Goal: Task Accomplishment & Management: Complete application form

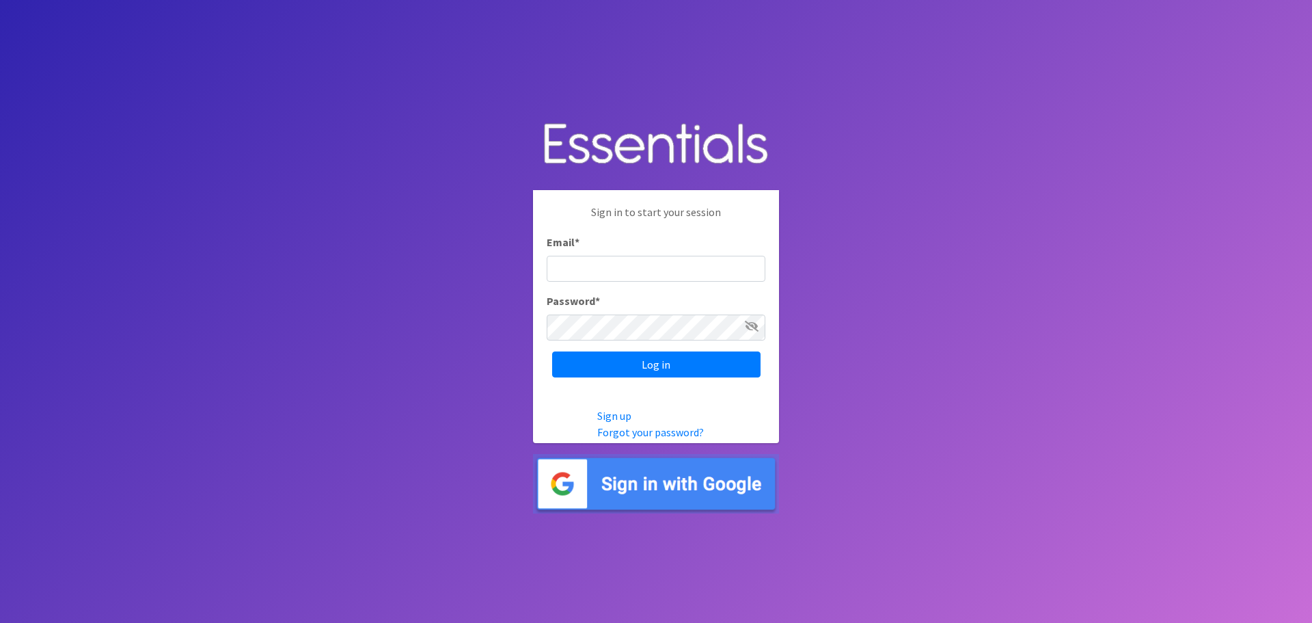
click at [675, 265] on input "Email *" at bounding box center [656, 269] width 219 height 26
type input "[EMAIL_ADDRESS][DOMAIN_NAME]"
click at [552, 351] on input "Log in" at bounding box center [656, 364] width 208 height 26
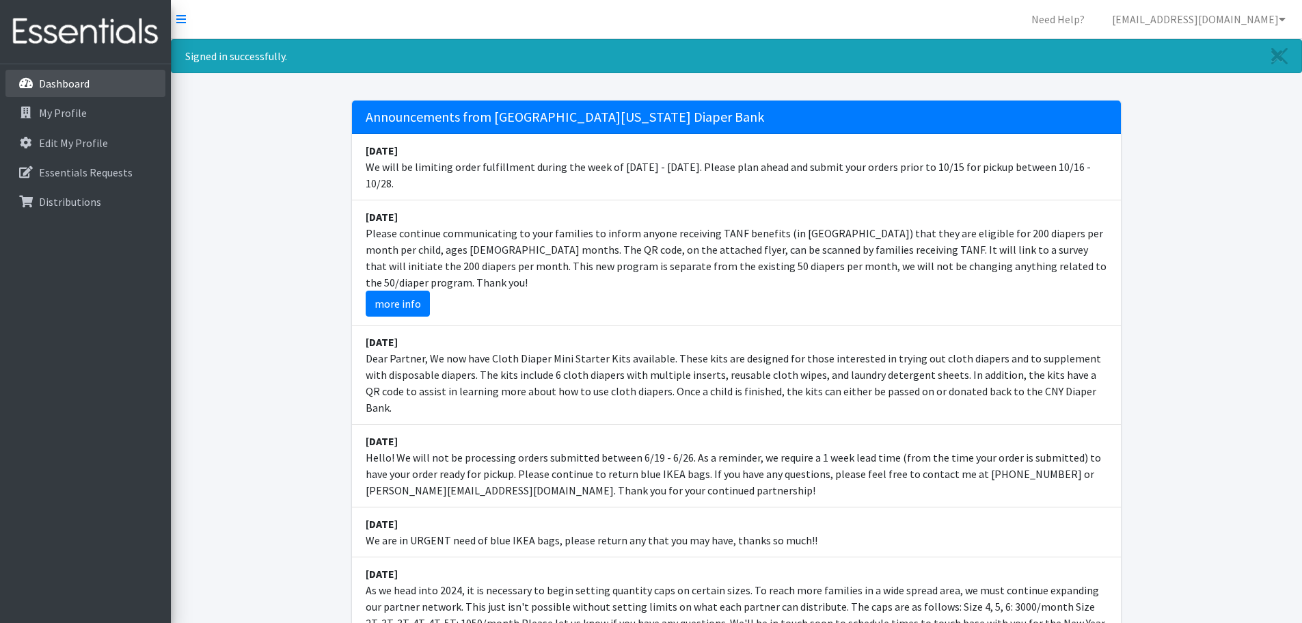
click at [75, 85] on p "Dashboard" at bounding box center [64, 84] width 51 height 14
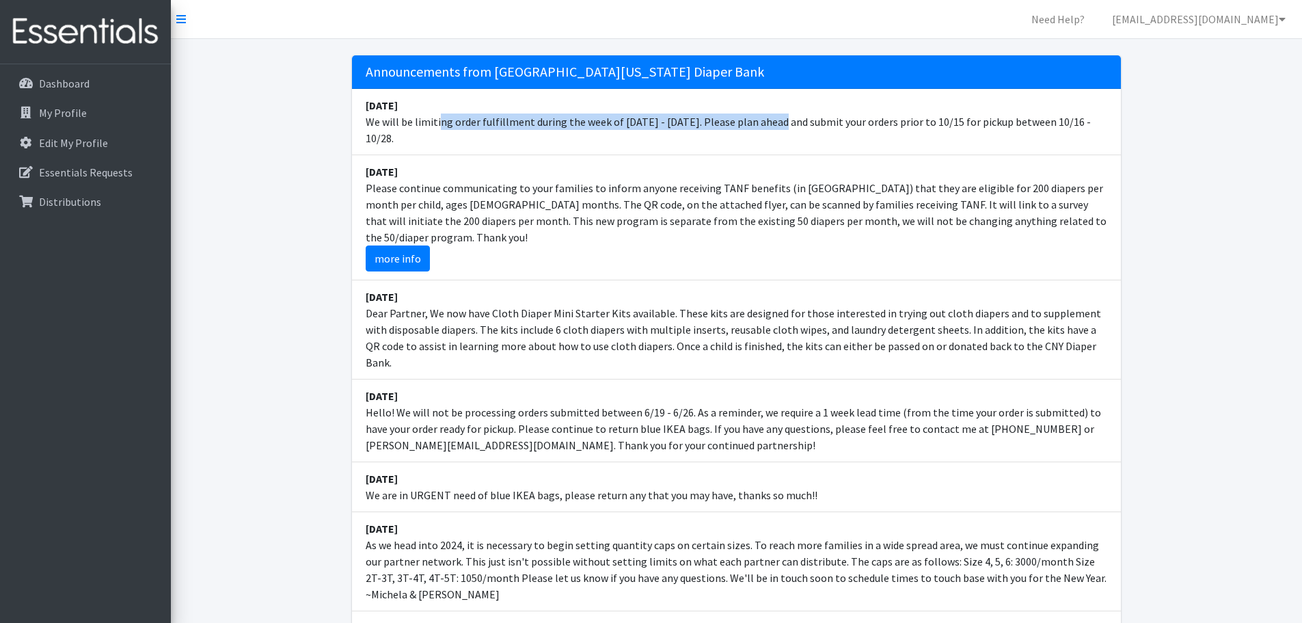
drag, startPoint x: 474, startPoint y: 117, endPoint x: 757, endPoint y: 120, distance: 282.3
click at [743, 117] on li "September 29 We will be limiting order fulfillment during the week of Oct. 20 -…" at bounding box center [736, 122] width 769 height 66
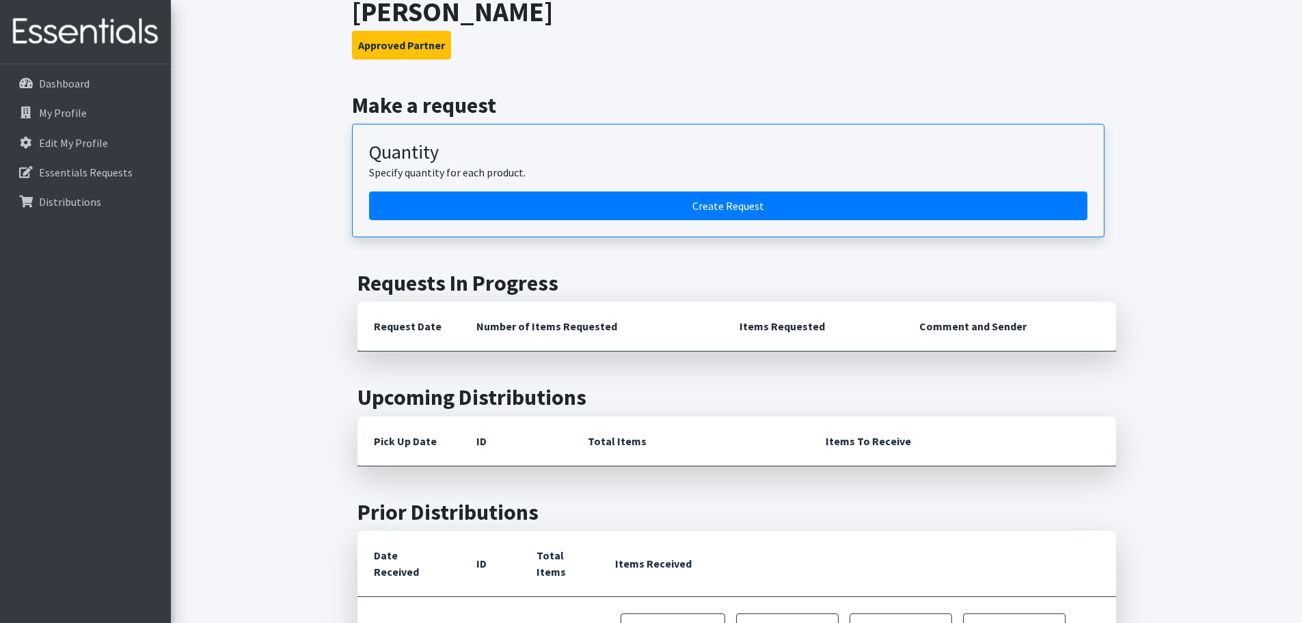
scroll to position [752, 0]
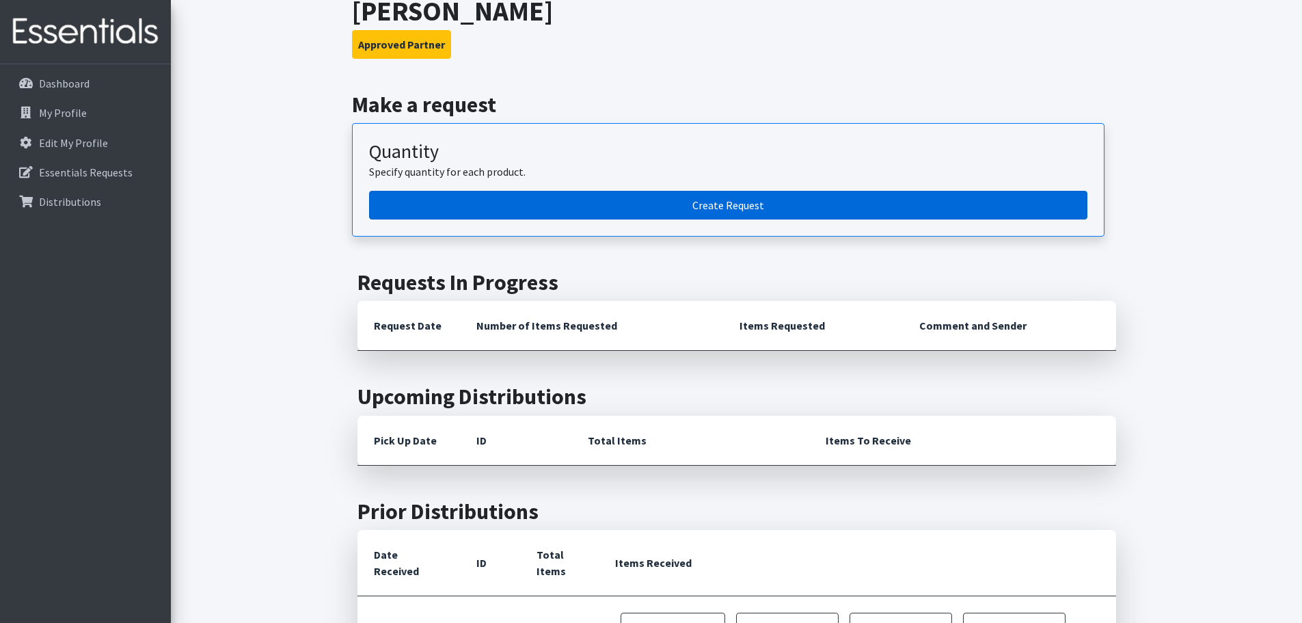
click at [694, 191] on link "Create Request" at bounding box center [728, 205] width 718 height 29
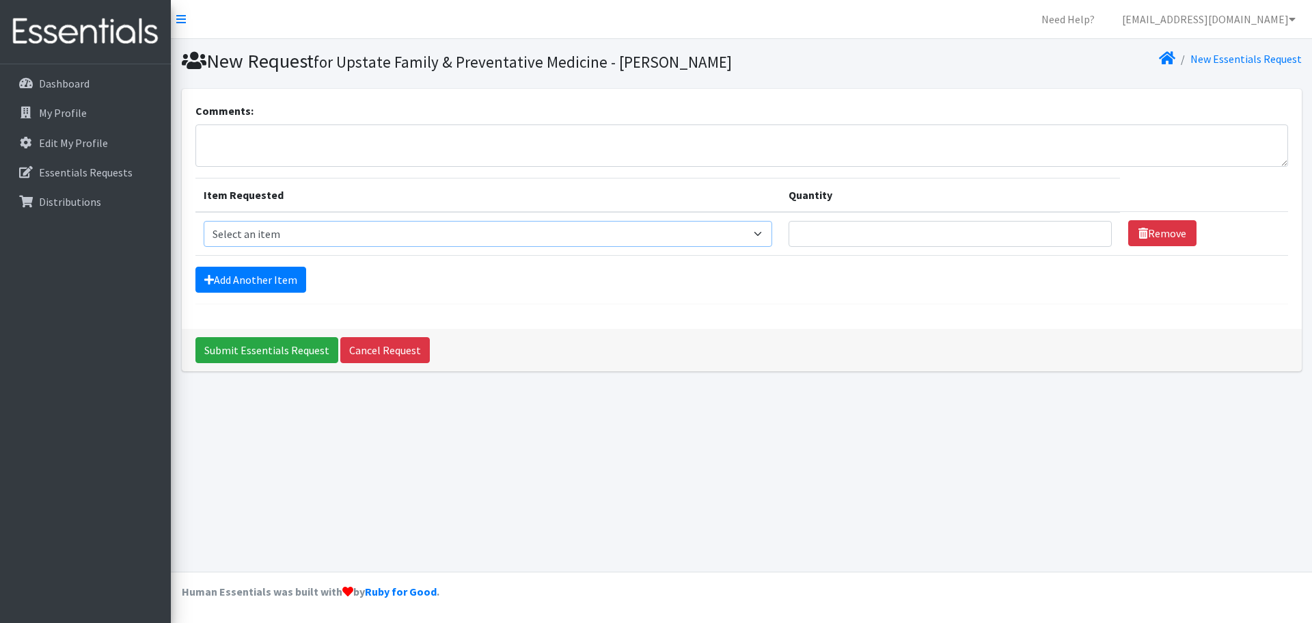
click at [485, 241] on select "Select an item 2T3T(30/child) 3T4T(30/child) 4T5T(30/child) Cloth Diaper Kit (s…" at bounding box center [488, 234] width 569 height 26
click at [1006, 406] on div "New Request for Upstate Family & Preventative Medicine - Nappi New Essentials R…" at bounding box center [741, 305] width 1141 height 532
click at [66, 83] on p "Dashboard" at bounding box center [64, 84] width 51 height 14
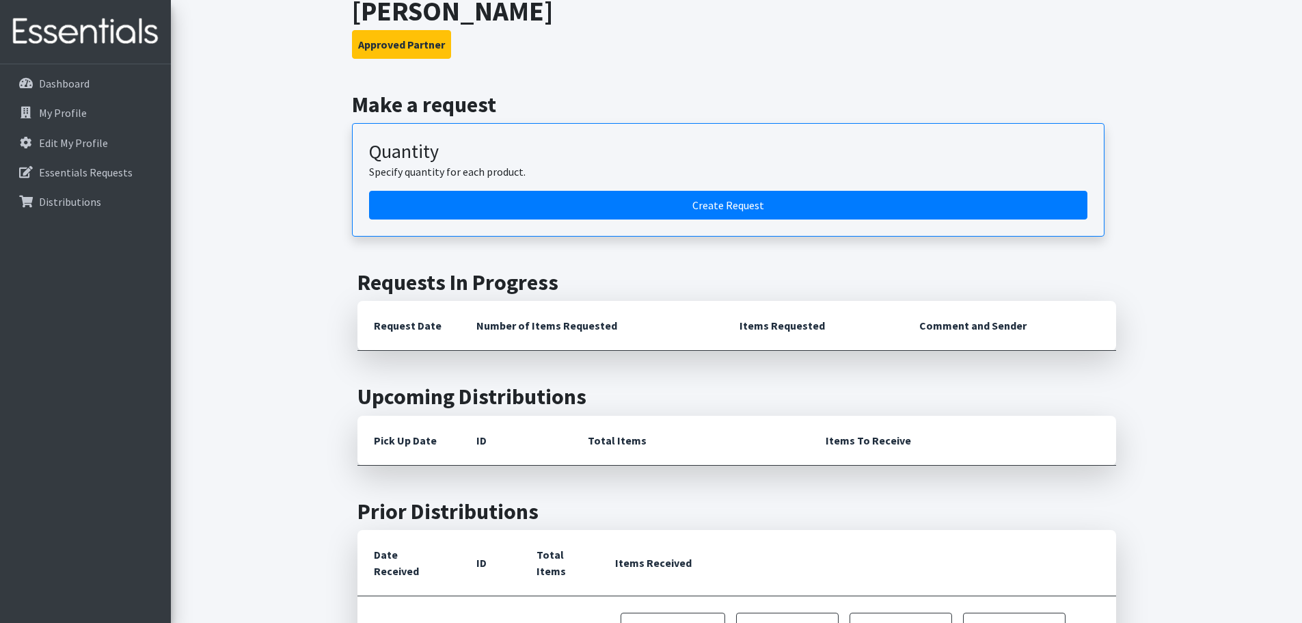
scroll to position [889, 0]
